Goal: Navigation & Orientation: Find specific page/section

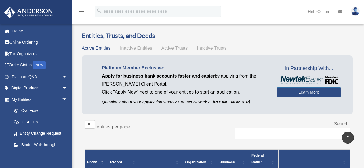
scroll to position [133, 0]
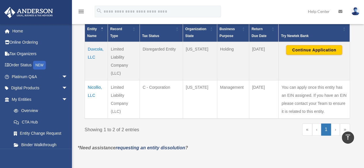
click at [271, 69] on td "[DATE]" at bounding box center [264, 61] width 30 height 39
click at [301, 52] on button "Continue Application" at bounding box center [314, 50] width 56 height 10
click at [45, 30] on link "Home" at bounding box center [40, 31] width 72 height 12
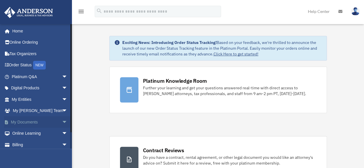
click at [27, 118] on link "My Documents arrow_drop_down" at bounding box center [40, 122] width 72 height 12
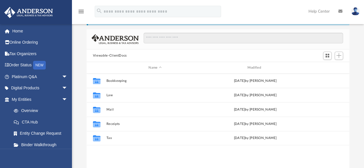
scroll to position [24, 0]
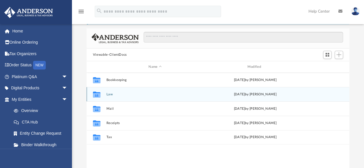
click at [169, 95] on button "Law" at bounding box center [155, 95] width 98 height 4
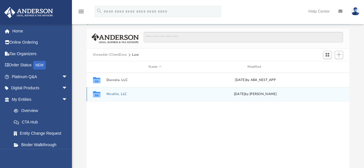
click at [169, 95] on button "Nicollio, LLC" at bounding box center [155, 95] width 98 height 4
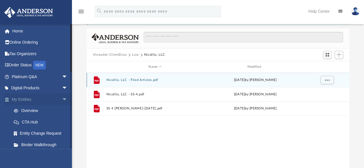
scroll to position [165, 0]
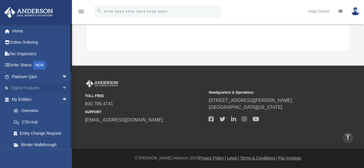
click at [38, 88] on link "Digital Products arrow_drop_down" at bounding box center [40, 89] width 72 height 12
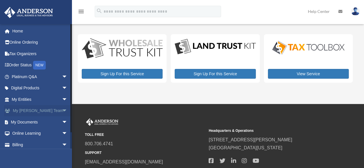
click at [27, 110] on link "My [PERSON_NAME] Team arrow_drop_down" at bounding box center [40, 111] width 72 height 12
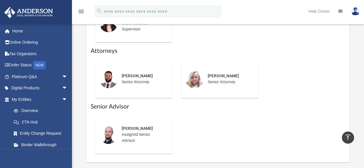
scroll to position [262, 0]
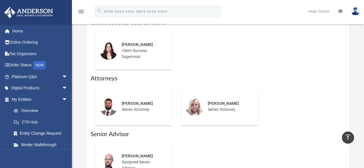
click at [144, 112] on div "Chris Wade Senior Attorney" at bounding box center [143, 107] width 50 height 20
click at [137, 107] on div "Chris Wade Senior Attorney" at bounding box center [143, 107] width 50 height 20
